Goal: Check status: Check status

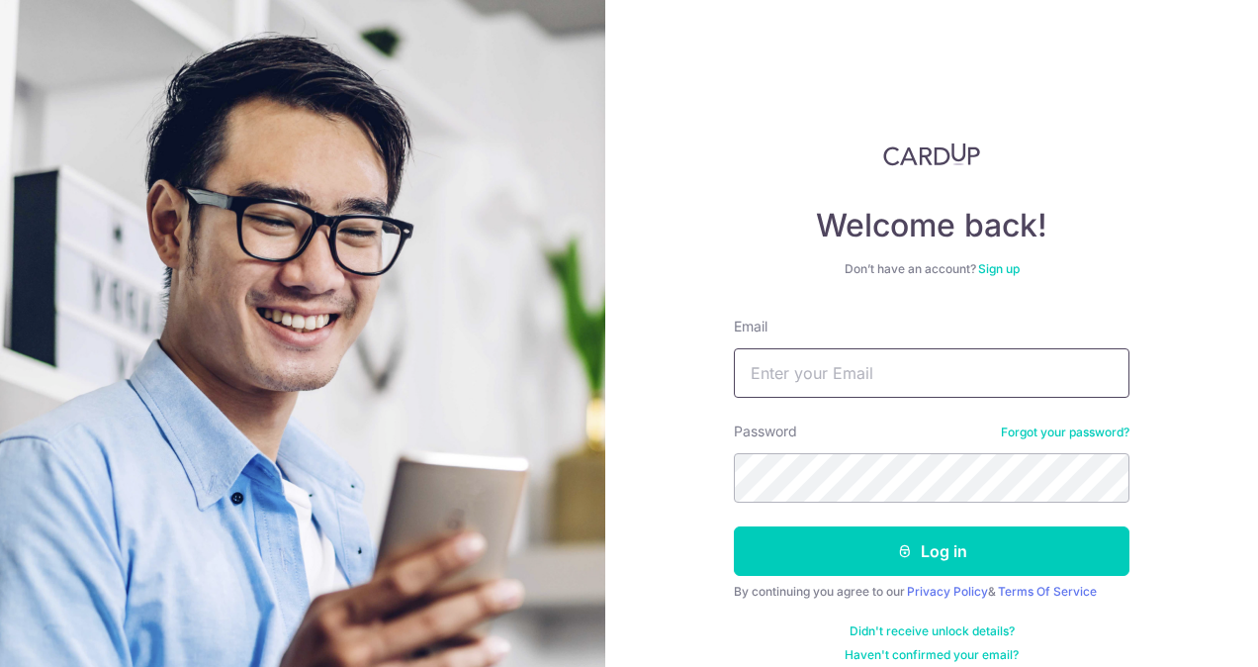
click at [933, 366] on input "Email" at bounding box center [932, 372] width 396 height 49
type input "[EMAIL_ADDRESS][DOMAIN_NAME]"
click at [734, 526] on button "Log in" at bounding box center [932, 550] width 396 height 49
drag, startPoint x: 1031, startPoint y: 59, endPoint x: 918, endPoint y: 21, distance: 120.1
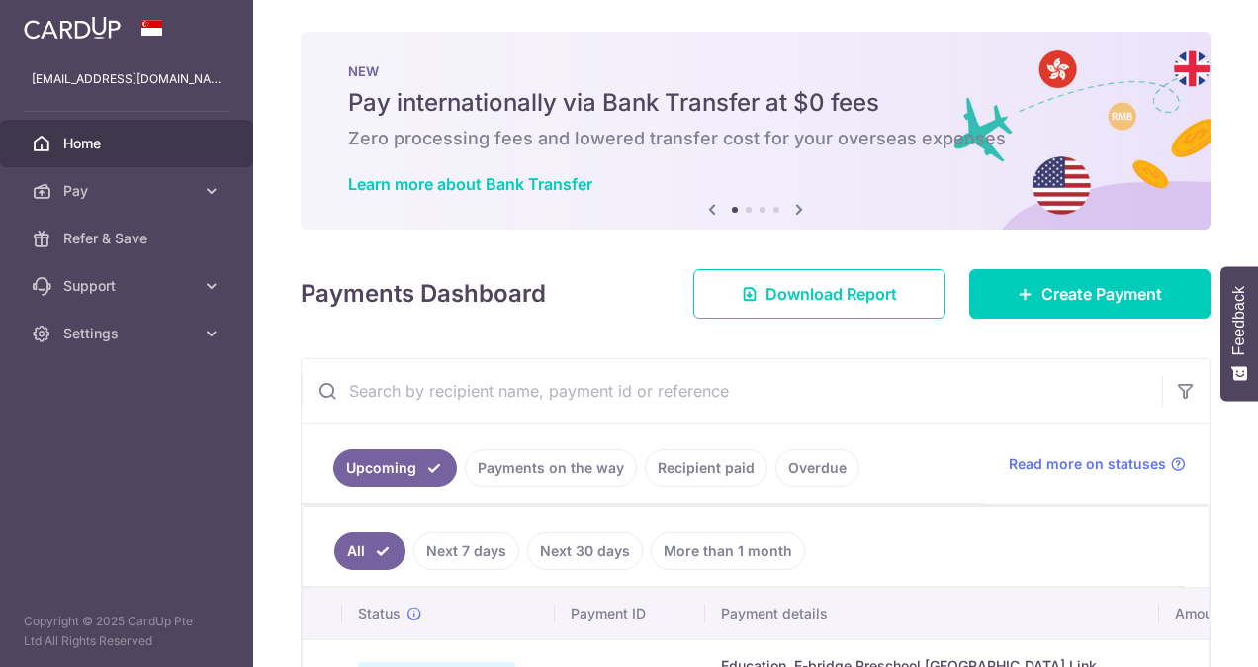
drag, startPoint x: 0, startPoint y: 0, endPoint x: 853, endPoint y: 36, distance: 854.2
click at [853, 36] on div "NEW Pay internationally via Bank Transfer at $0 fees Zero processing fees and l…" at bounding box center [756, 131] width 910 height 198
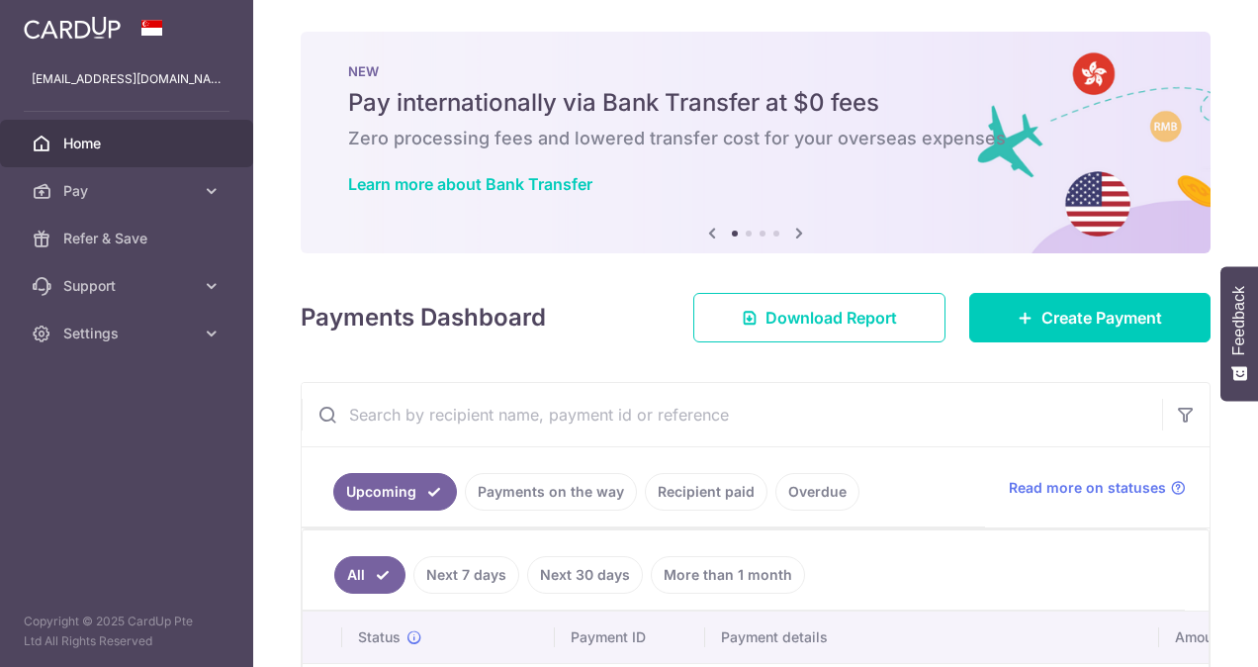
click at [695, 505] on link "Recipient paid" at bounding box center [706, 492] width 123 height 38
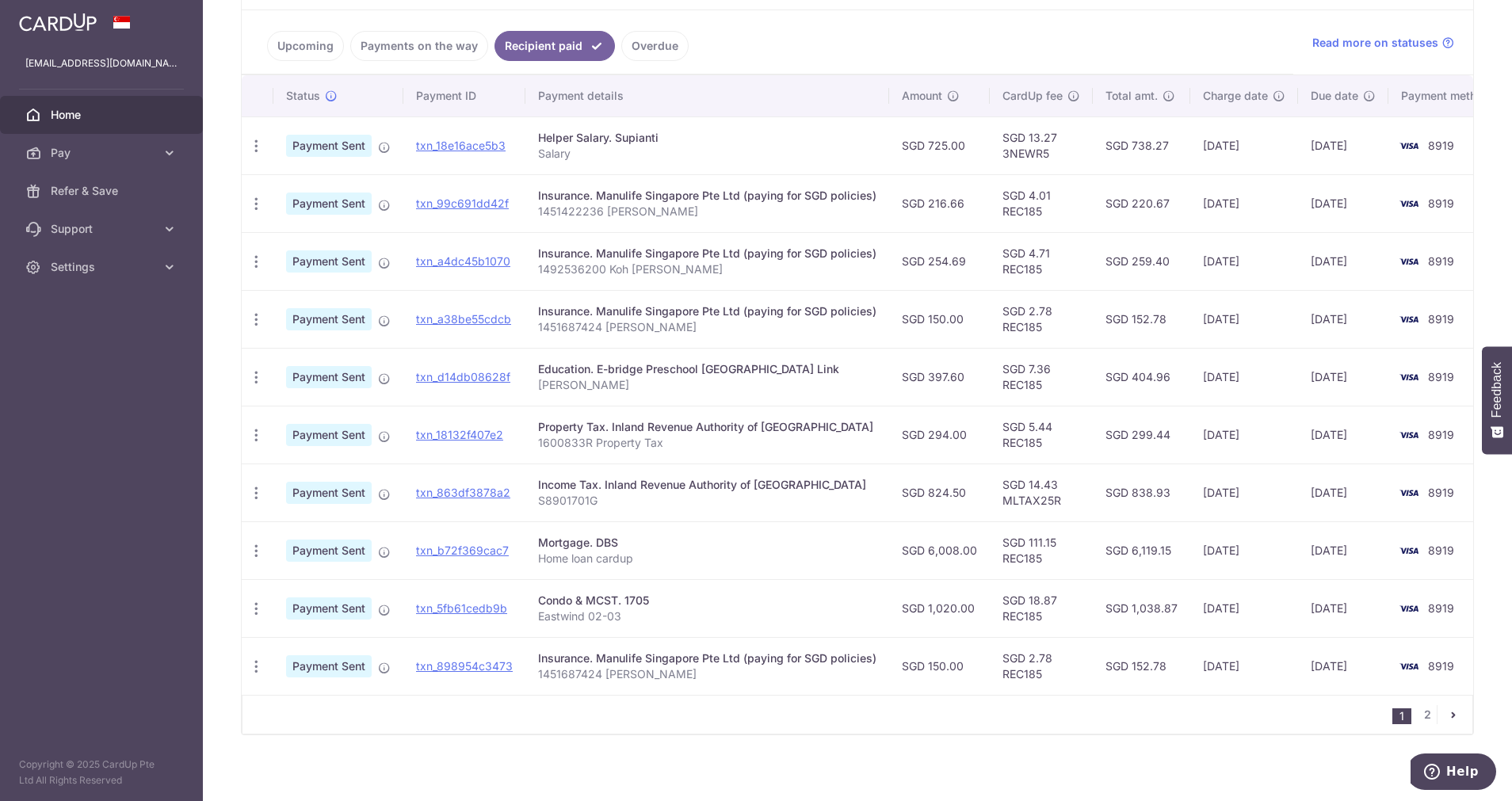
scroll to position [368, 0]
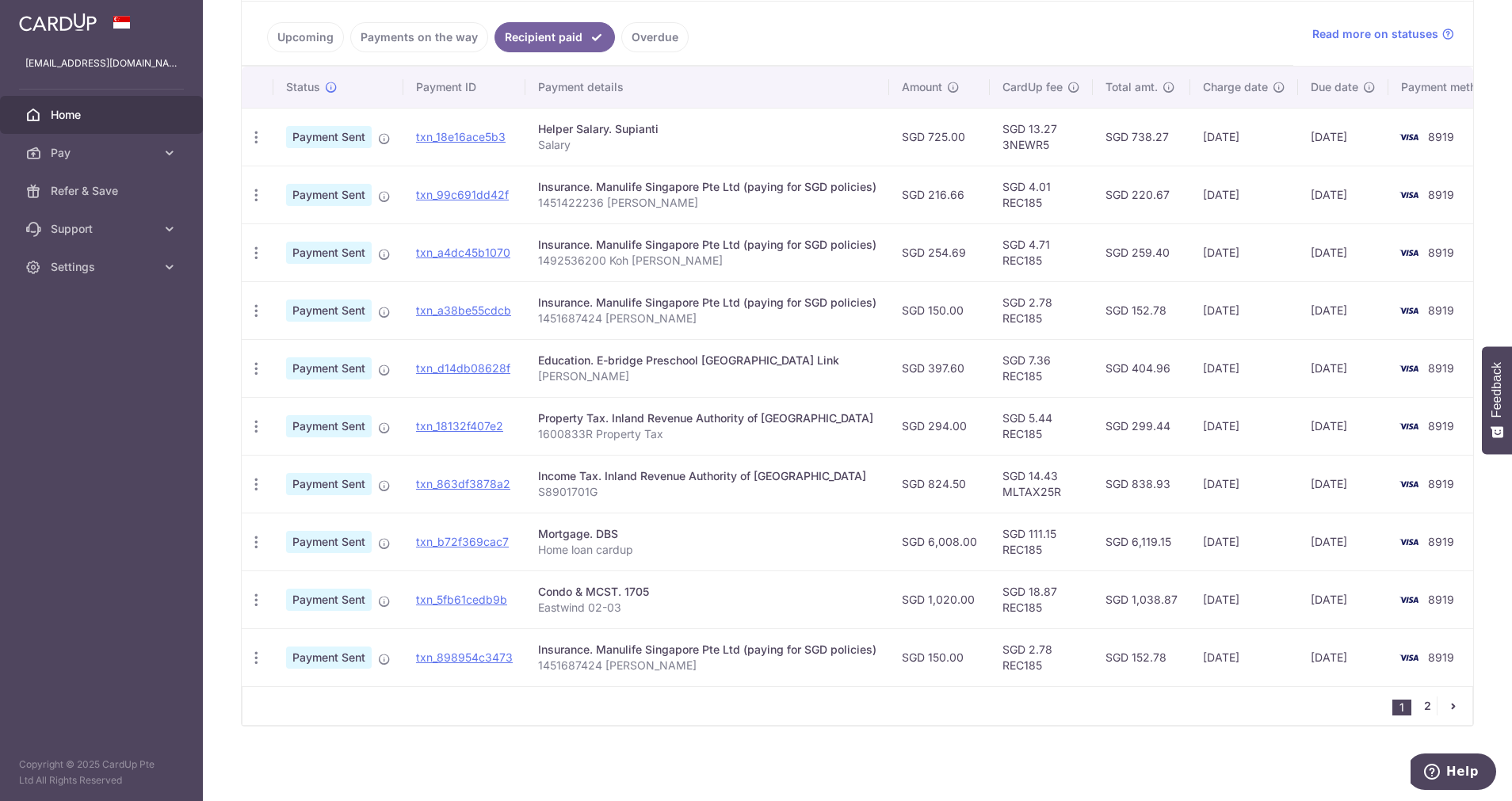
click at [1417, 710] on link "2" at bounding box center [1427, 706] width 19 height 19
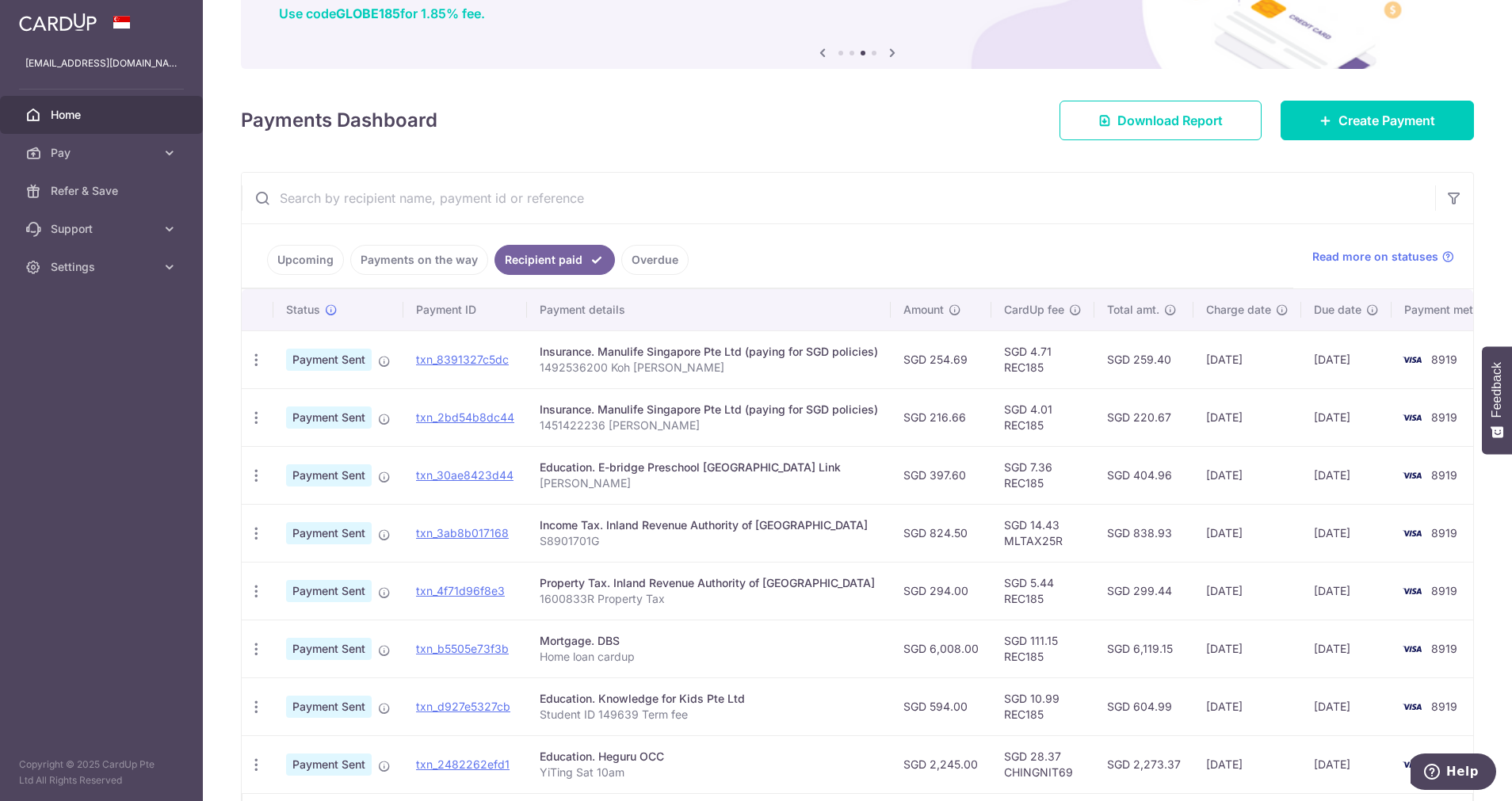
scroll to position [252, 0]
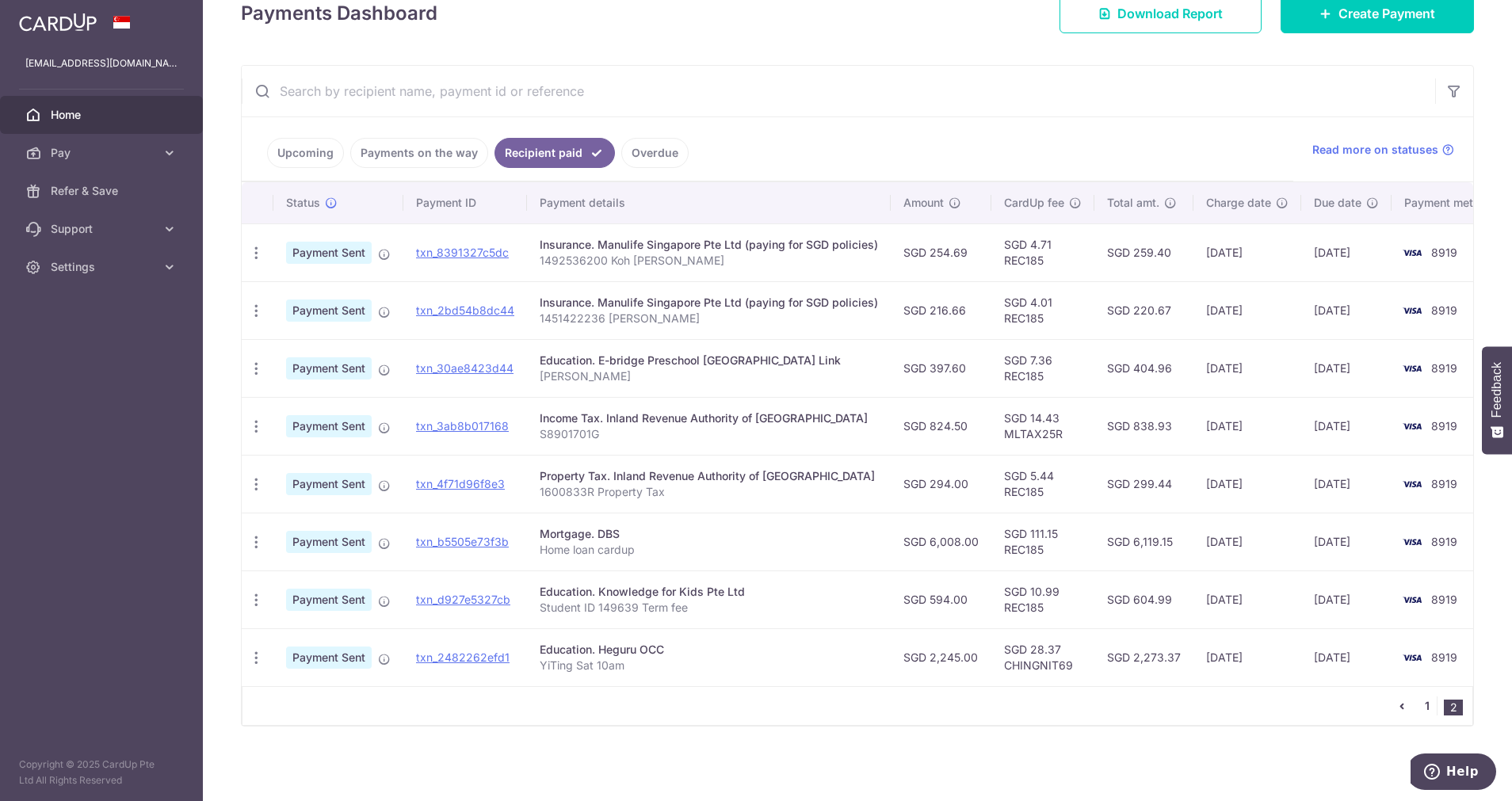
click at [1417, 702] on link "1" at bounding box center [1427, 706] width 19 height 19
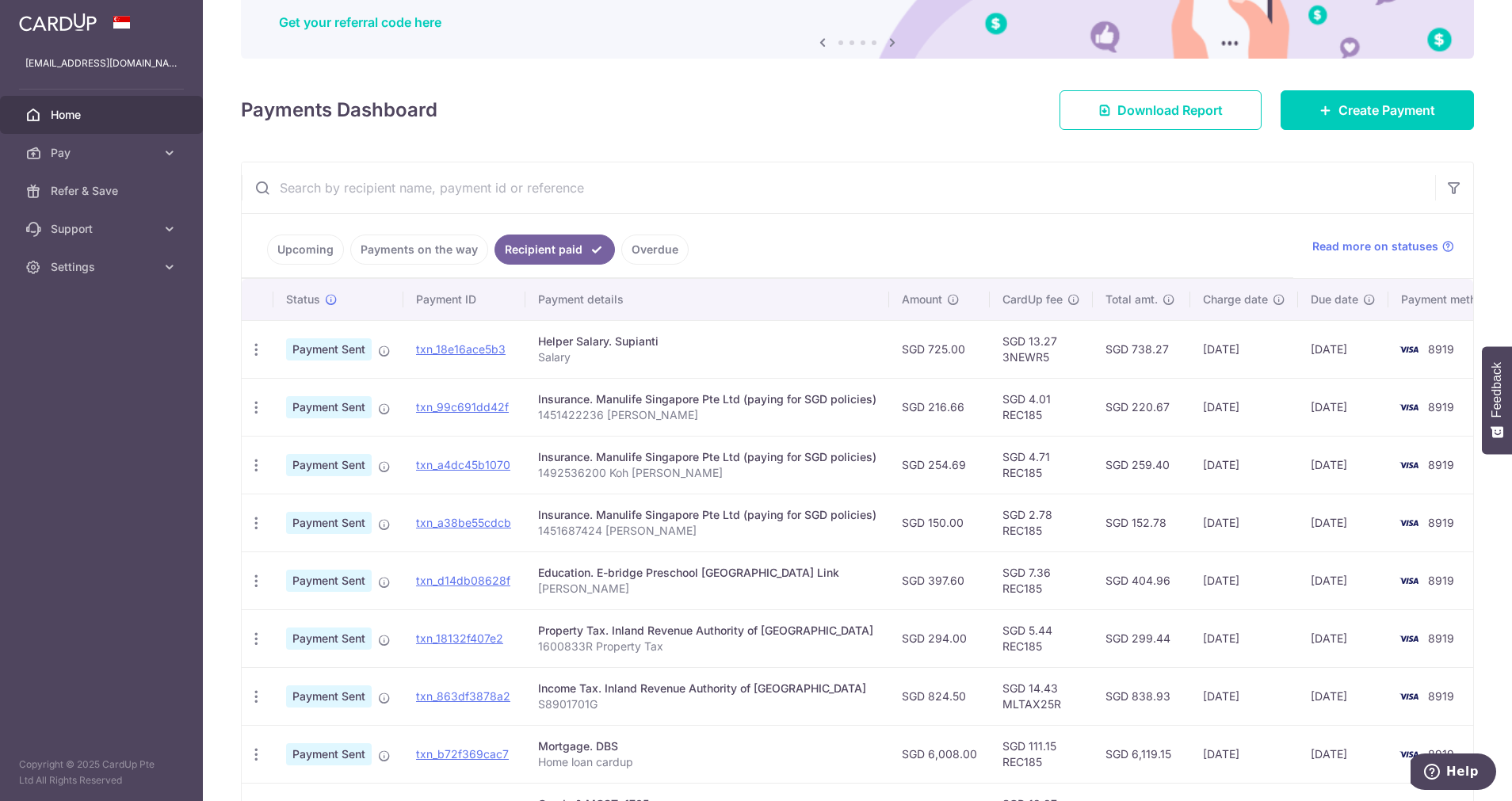
scroll to position [368, 0]
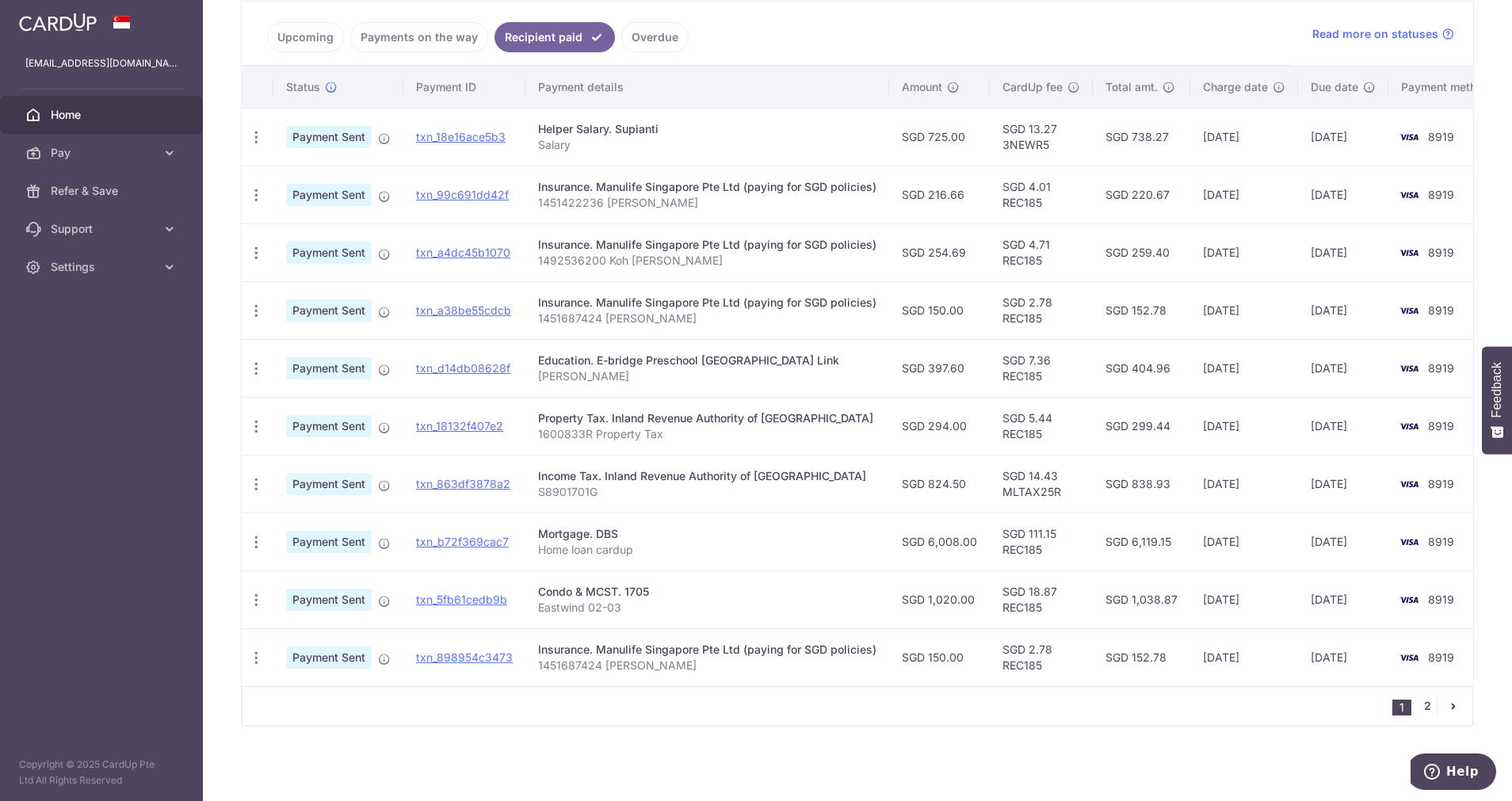
click at [1417, 712] on link "2" at bounding box center [1427, 706] width 19 height 19
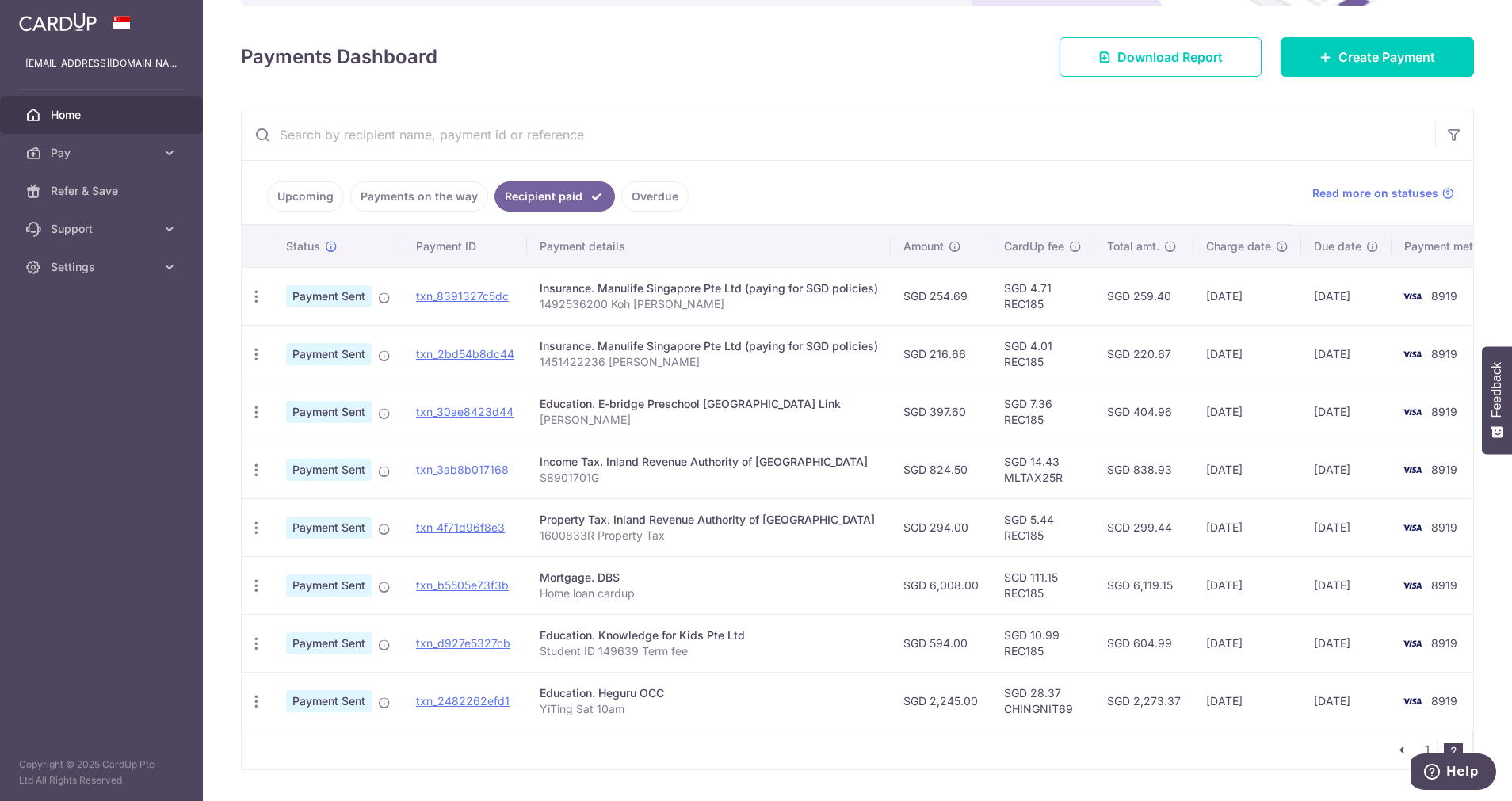
scroll to position [252, 0]
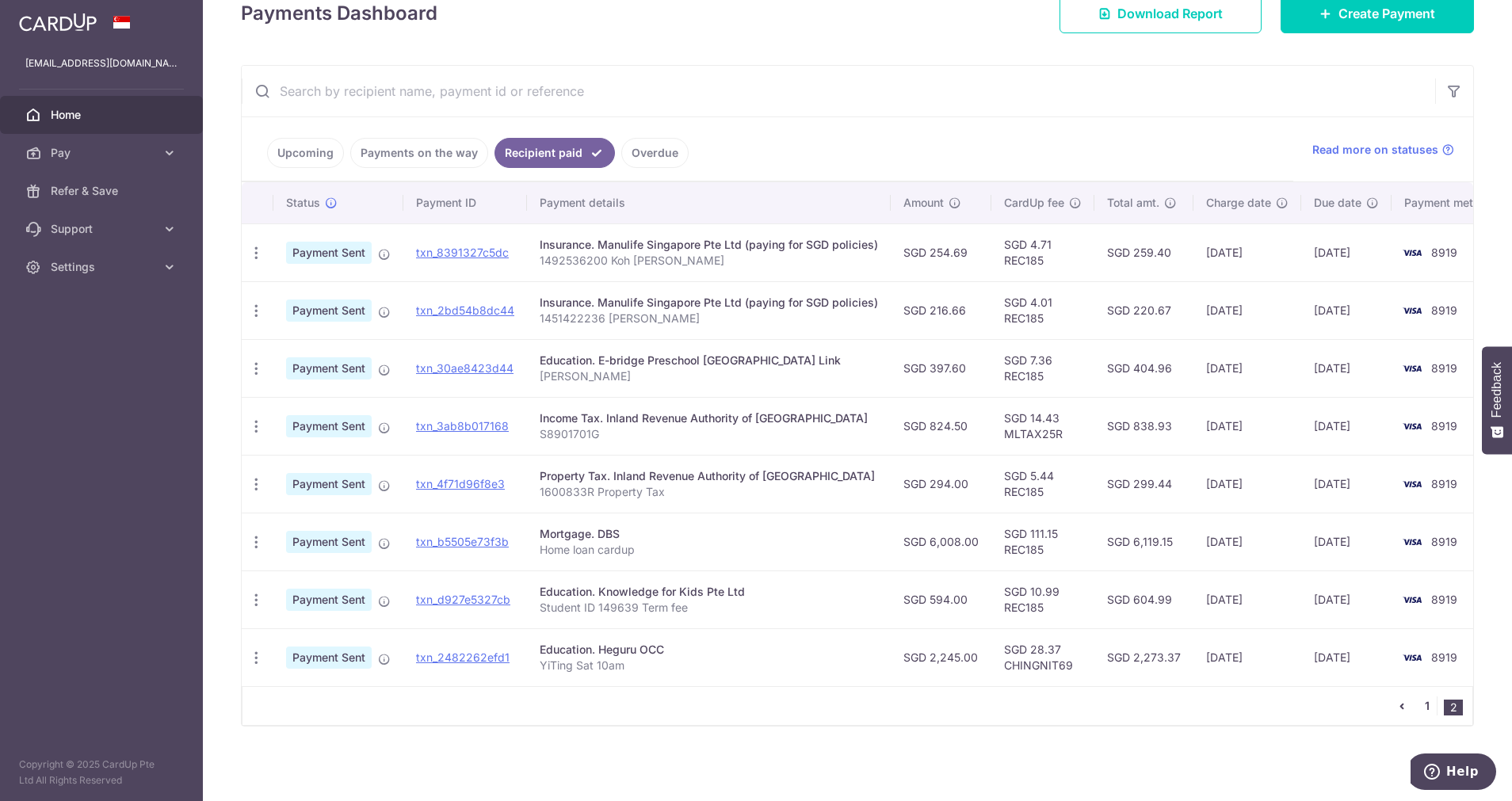
click at [1417, 699] on link "1" at bounding box center [1427, 706] width 19 height 19
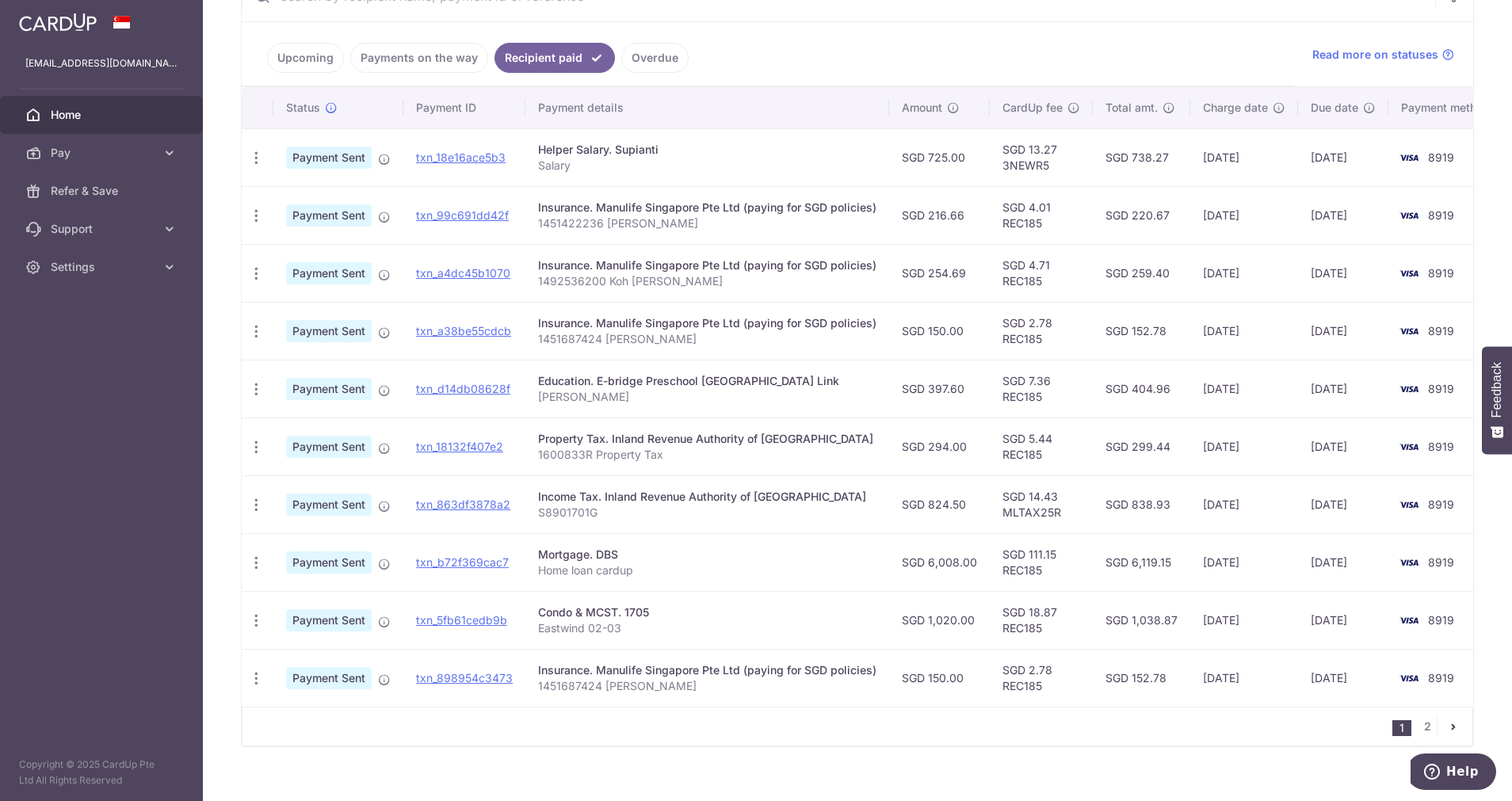
scroll to position [238, 0]
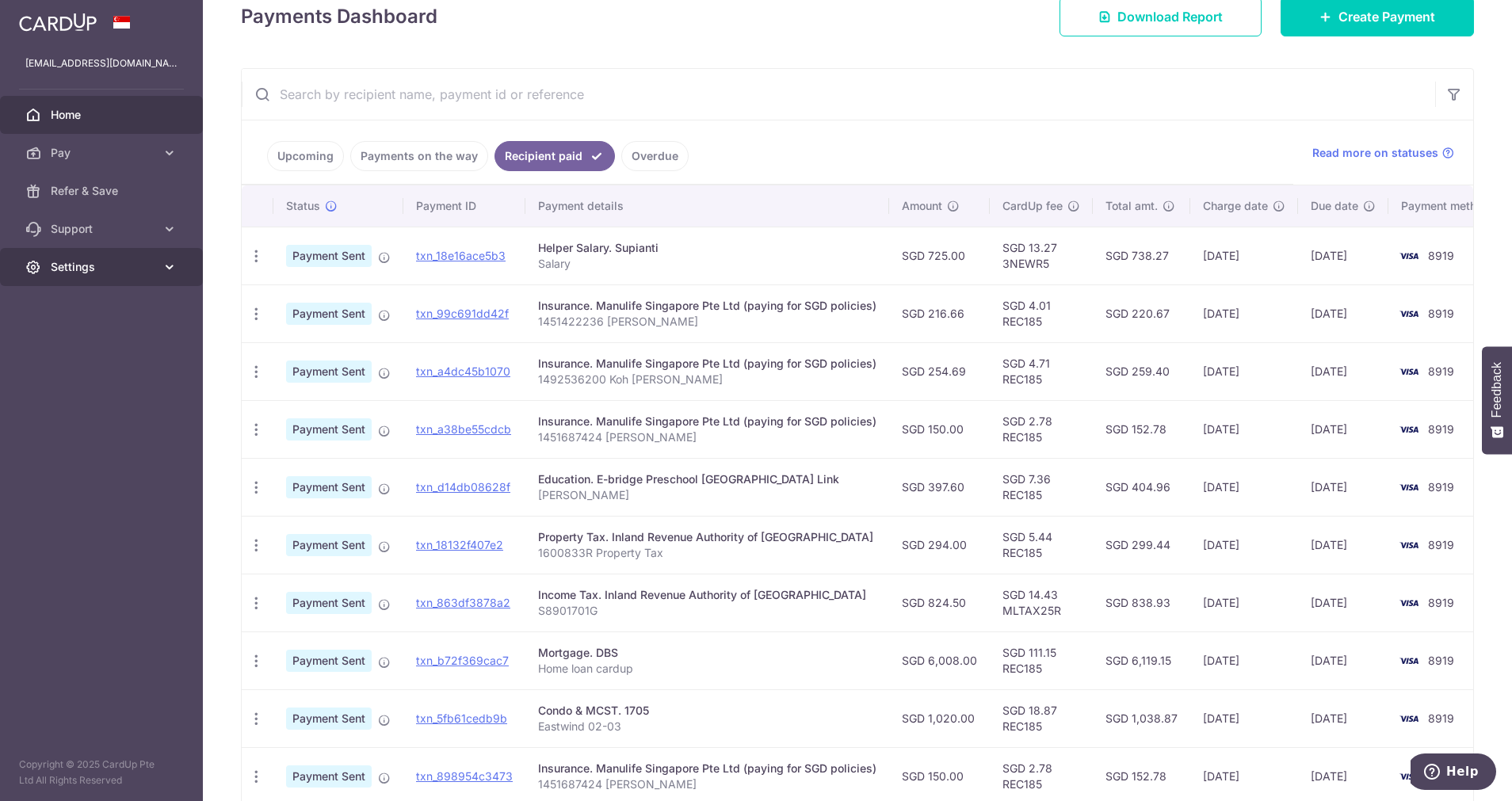
click at [90, 272] on span "Settings" at bounding box center [103, 267] width 105 height 16
click at [72, 340] on span "Logout" at bounding box center [103, 343] width 105 height 16
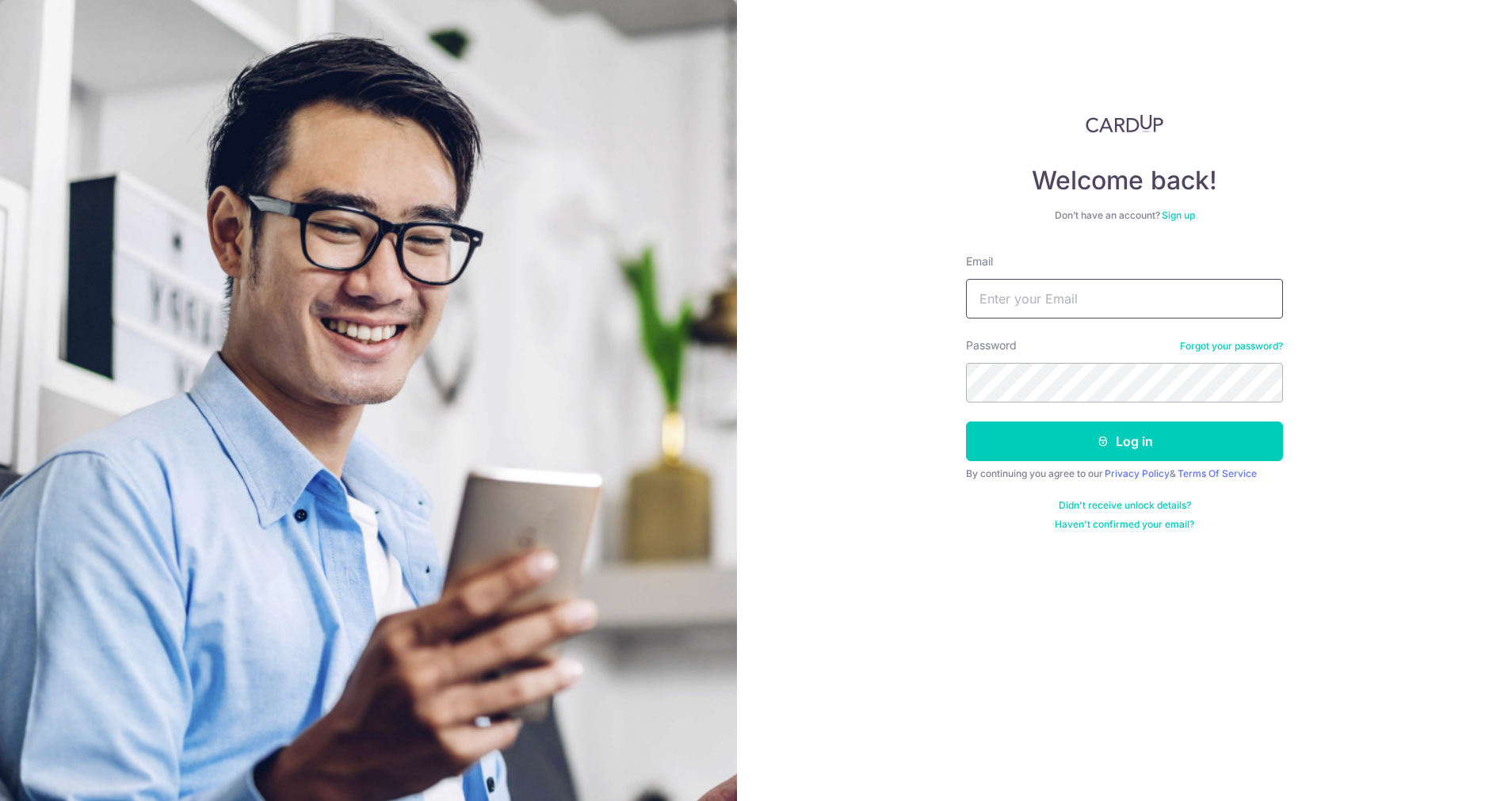
click at [1073, 300] on input "Email" at bounding box center [1124, 298] width 317 height 39
type input "[EMAIL_ADDRESS][DOMAIN_NAME]"
click at [966, 421] on button "Log in" at bounding box center [1124, 441] width 317 height 39
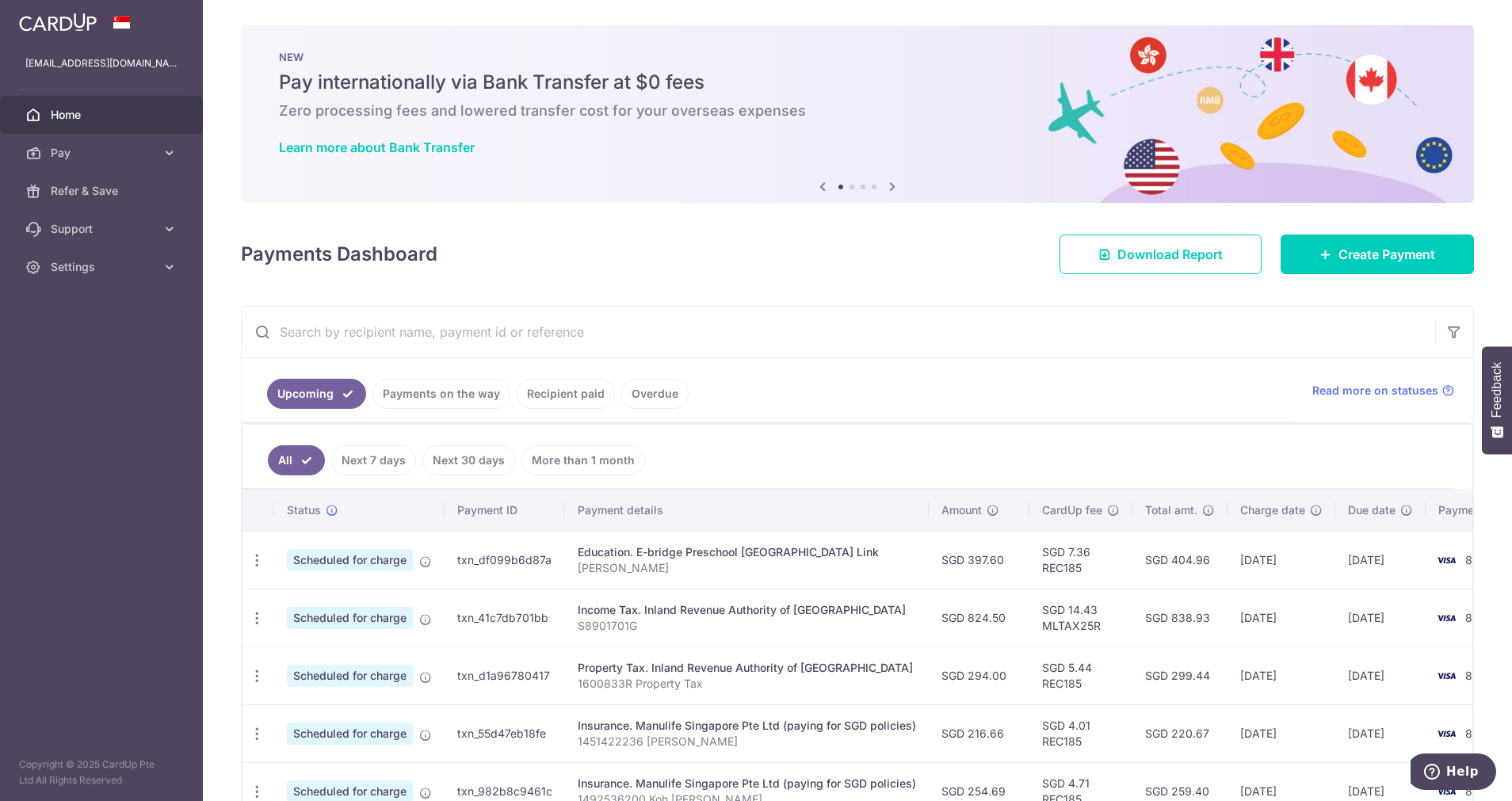
drag, startPoint x: 543, startPoint y: 392, endPoint x: 591, endPoint y: 384, distance: 48.7
click at [543, 392] on link "Recipient paid" at bounding box center [566, 394] width 99 height 30
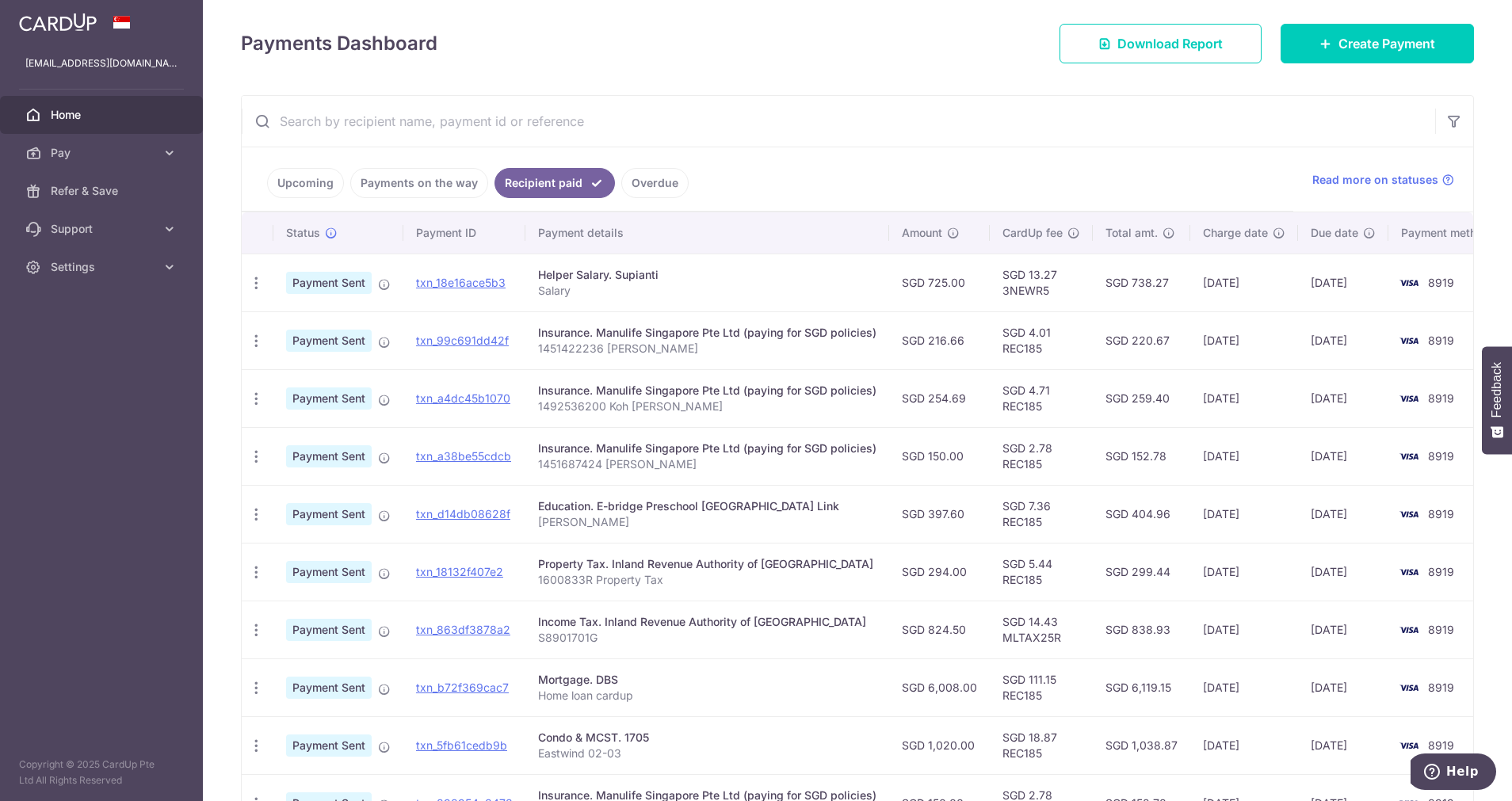
scroll to position [368, 0]
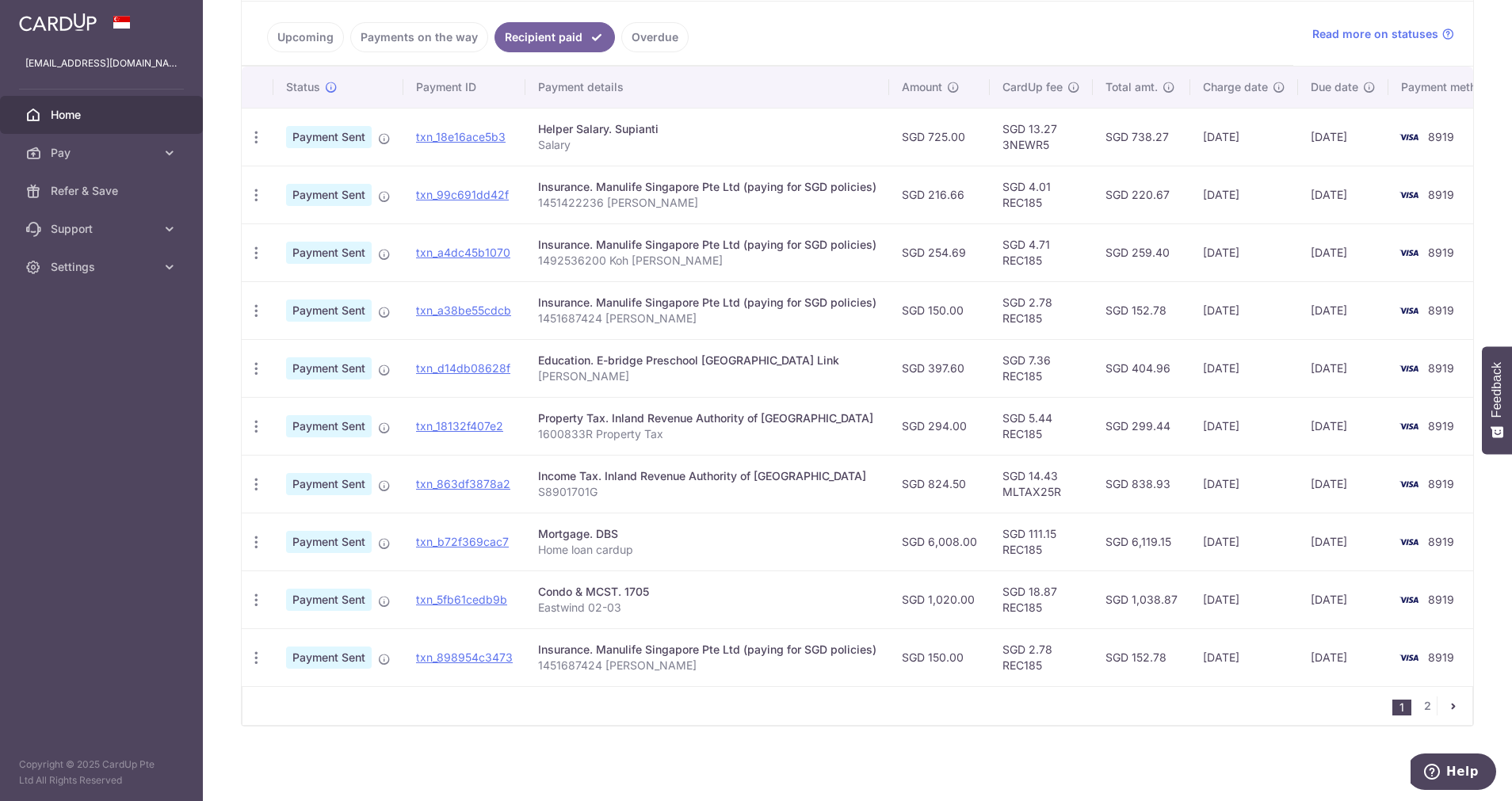
drag, startPoint x: 899, startPoint y: 357, endPoint x: 969, endPoint y: 358, distance: 70.0
click at [969, 358] on td "SGD 397.60" at bounding box center [940, 368] width 101 height 58
drag, startPoint x: 969, startPoint y: 358, endPoint x: 922, endPoint y: 408, distance: 68.6
click at [922, 408] on td "SGD 294.00" at bounding box center [940, 425] width 101 height 58
click at [1419, 711] on link "2" at bounding box center [1427, 706] width 19 height 19
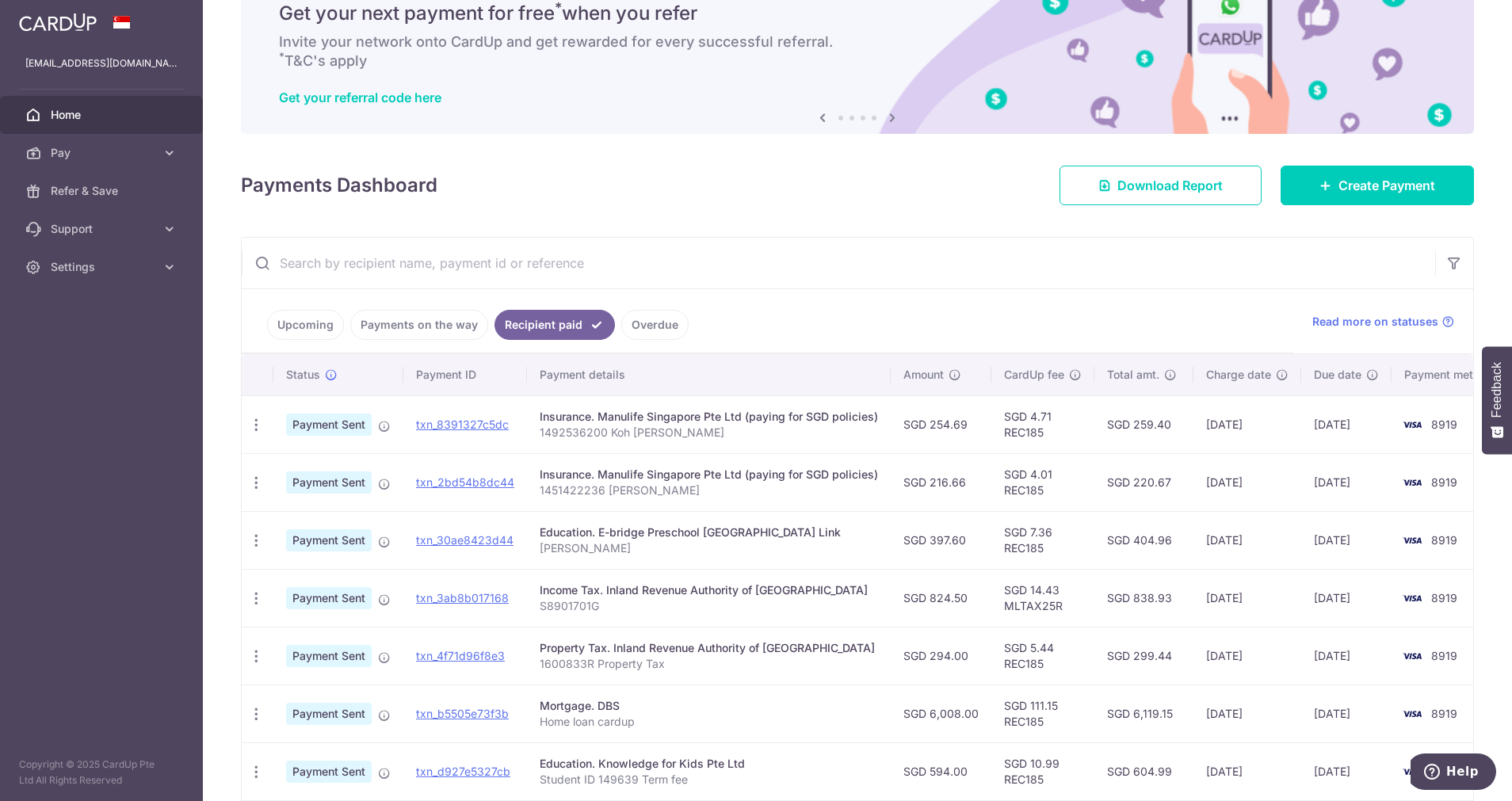
scroll to position [0, 0]
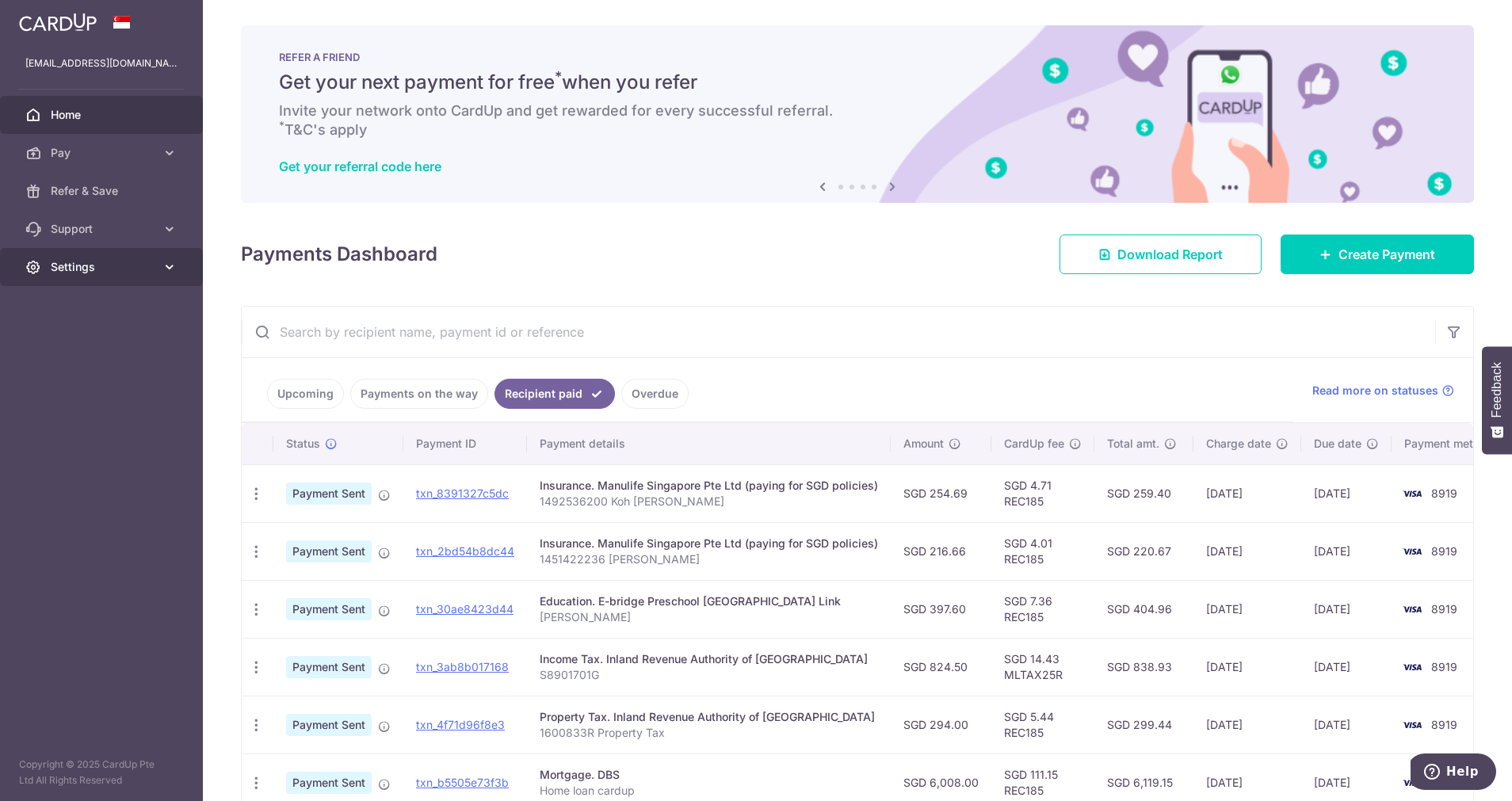
click at [108, 282] on link "Settings" at bounding box center [101, 267] width 203 height 38
click at [88, 335] on span "Logout" at bounding box center [103, 343] width 105 height 16
